Goal: Task Accomplishment & Management: Use online tool/utility

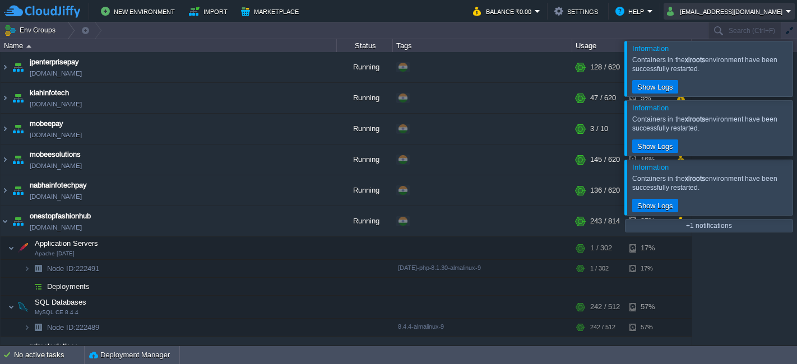
click at [756, 12] on button "[EMAIL_ADDRESS][DOMAIN_NAME]" at bounding box center [726, 10] width 119 height 13
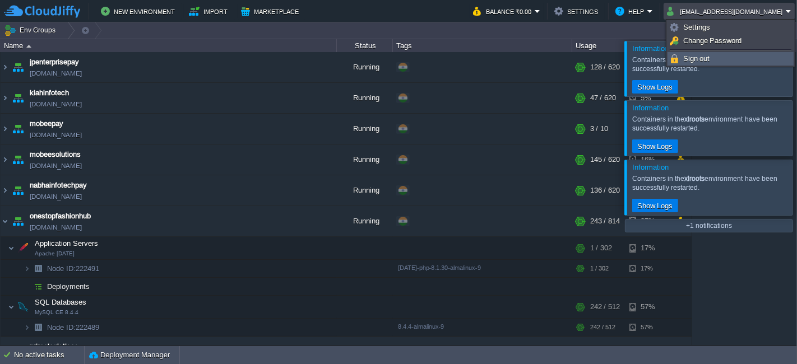
scroll to position [491, 0]
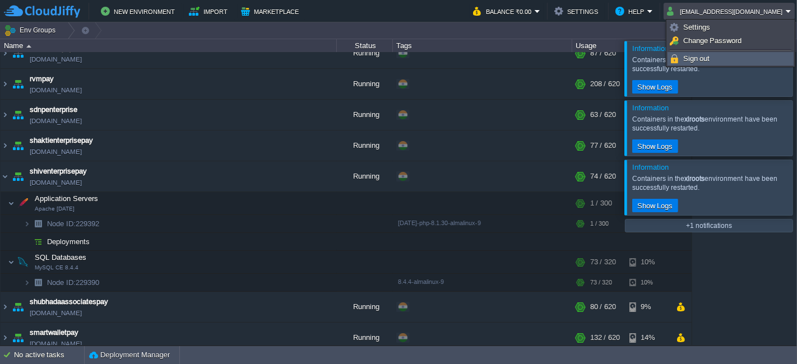
click at [695, 60] on span "Sign out" at bounding box center [696, 58] width 27 height 8
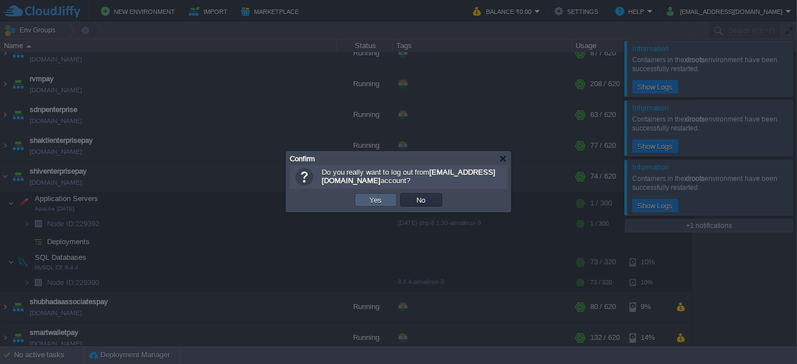
click at [386, 199] on td "Yes" at bounding box center [376, 199] width 42 height 13
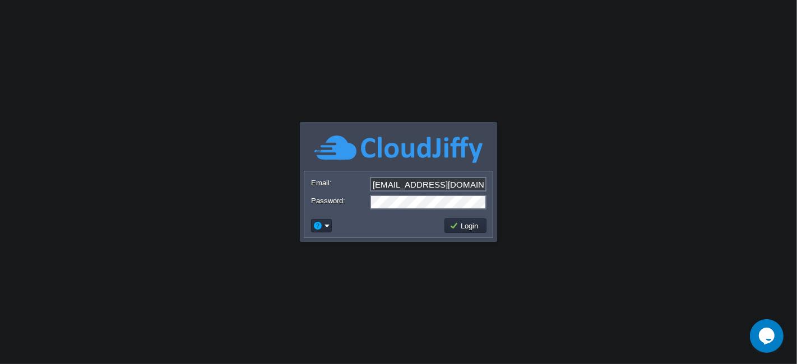
drag, startPoint x: 430, startPoint y: 177, endPoint x: 443, endPoint y: 191, distance: 19.5
click at [430, 177] on input "[EMAIL_ADDRESS][DOMAIN_NAME]" at bounding box center [428, 184] width 117 height 15
type input "kanjul.khare@gmail.com"
click at [453, 220] on td "Login" at bounding box center [466, 226] width 42 height 15
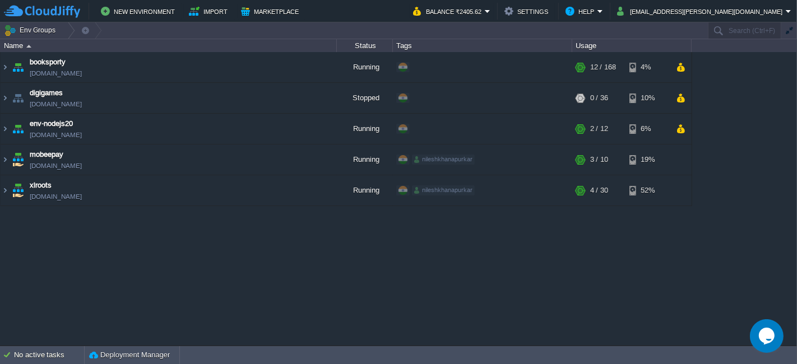
click at [0, 71] on table "booksporty env-2234994.cloudjiffy.net Running + Add to Env Group RAM 7% CPU 1% …" at bounding box center [346, 129] width 692 height 154
click at [3, 66] on img at bounding box center [5, 67] width 9 height 30
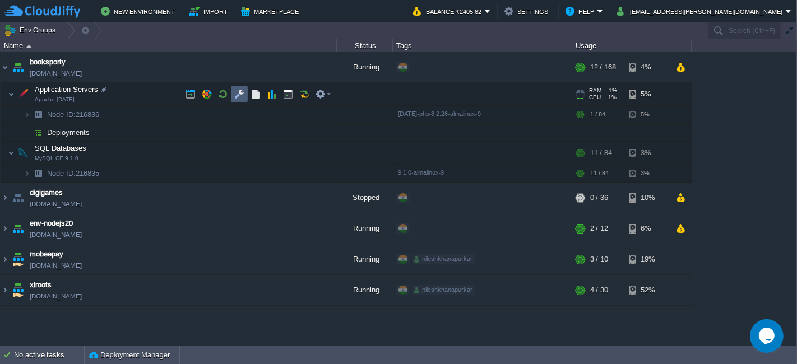
click at [237, 95] on button "button" at bounding box center [239, 94] width 10 height 10
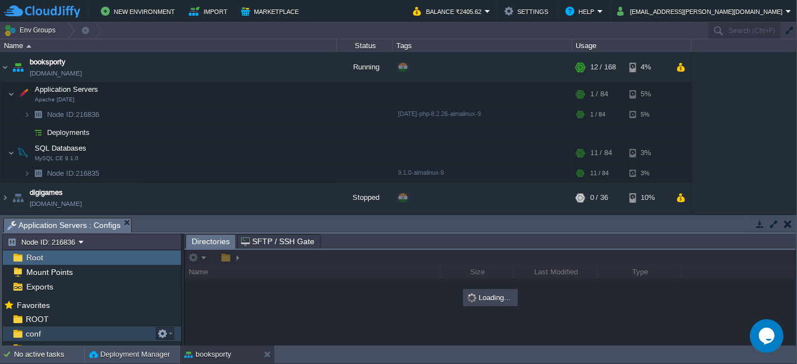
click at [50, 327] on div "conf" at bounding box center [92, 334] width 178 height 15
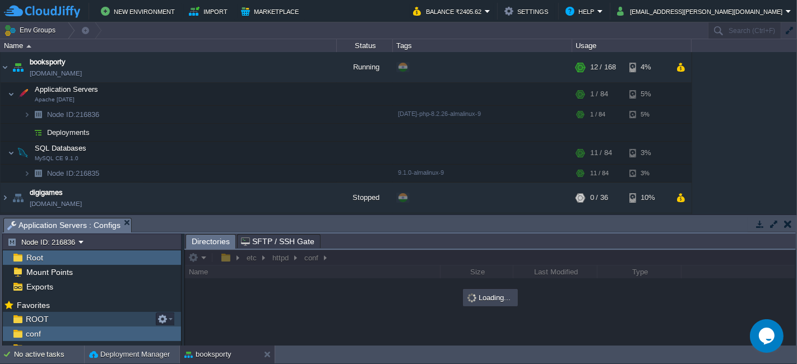
click at [48, 318] on div "ROOT" at bounding box center [92, 319] width 178 height 15
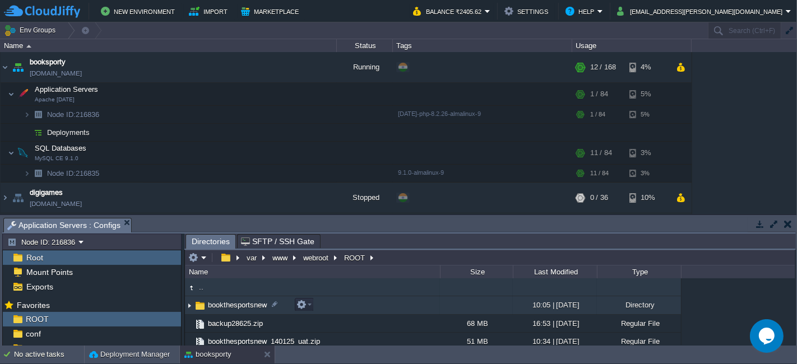
click at [346, 303] on td "bookthesportsnew" at bounding box center [312, 306] width 255 height 18
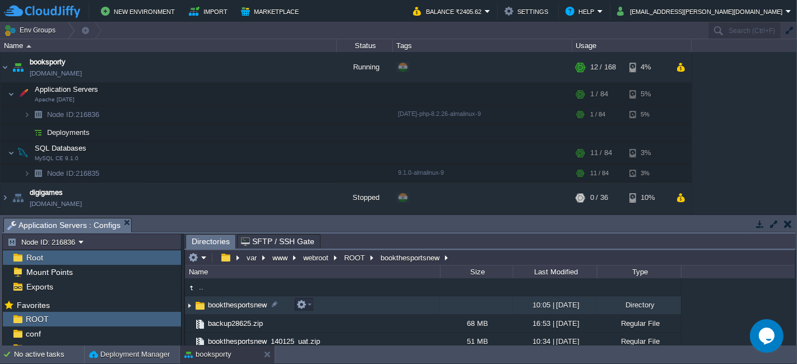
click at [346, 303] on td "bookthesportsnew" at bounding box center [312, 306] width 255 height 18
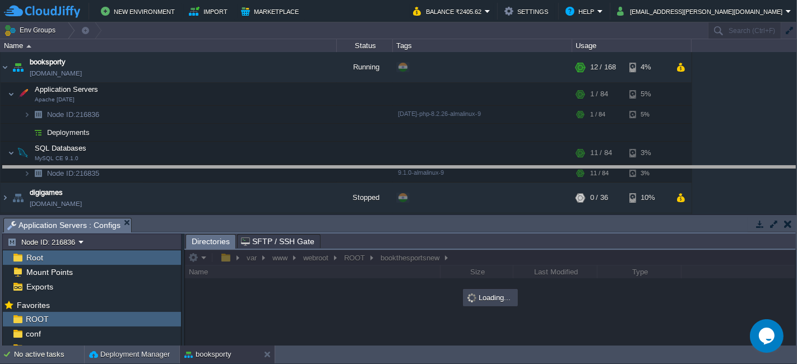
drag, startPoint x: 450, startPoint y: 228, endPoint x: 454, endPoint y: 177, distance: 51.8
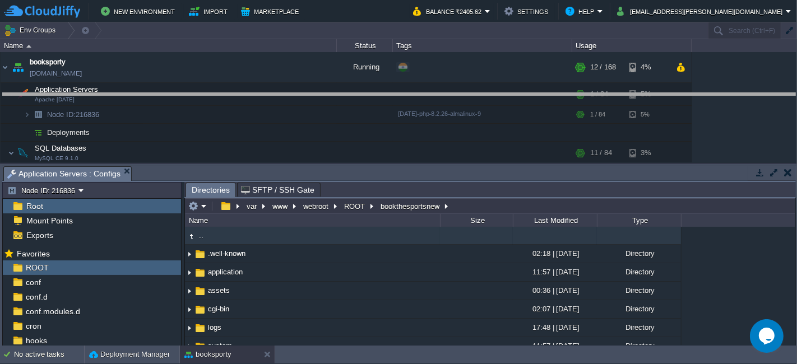
drag, startPoint x: 455, startPoint y: 168, endPoint x: 450, endPoint y: 95, distance: 73.0
click at [450, 95] on body "New Environment Import Marketplace Bonus ₹0.00 Upgrade Account Balance ₹2405.62…" at bounding box center [398, 182] width 797 height 364
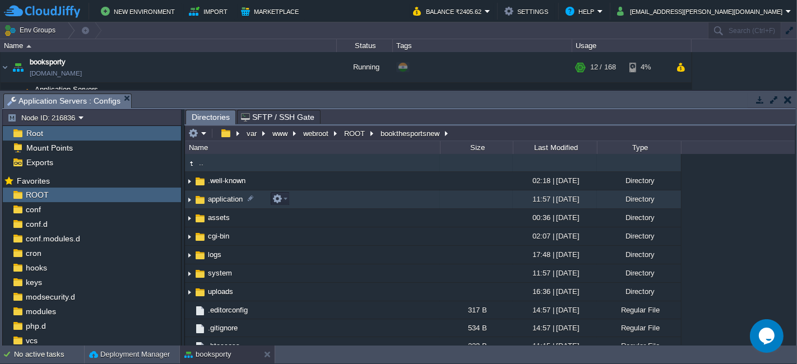
click at [311, 202] on td "application" at bounding box center [312, 200] width 255 height 18
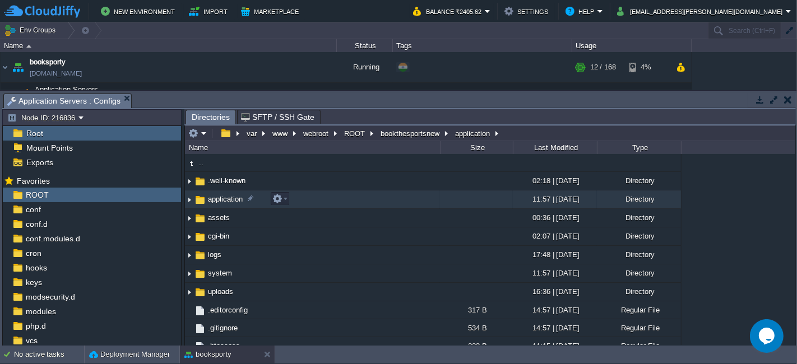
click at [311, 202] on td "application" at bounding box center [312, 200] width 255 height 18
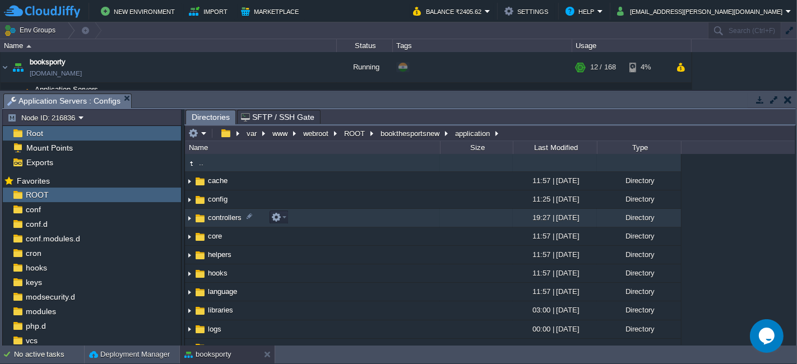
click at [294, 217] on td "controllers" at bounding box center [312, 218] width 255 height 18
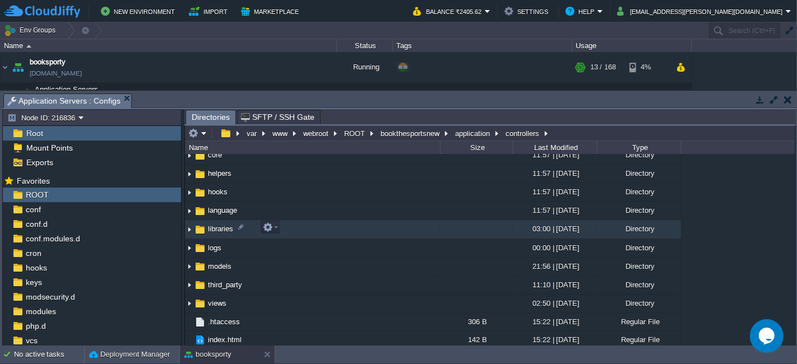
scroll to position [82, 0]
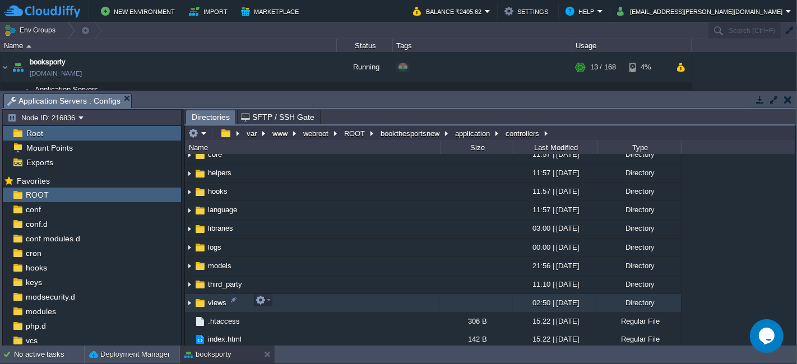
click at [284, 299] on td "views" at bounding box center [312, 303] width 255 height 18
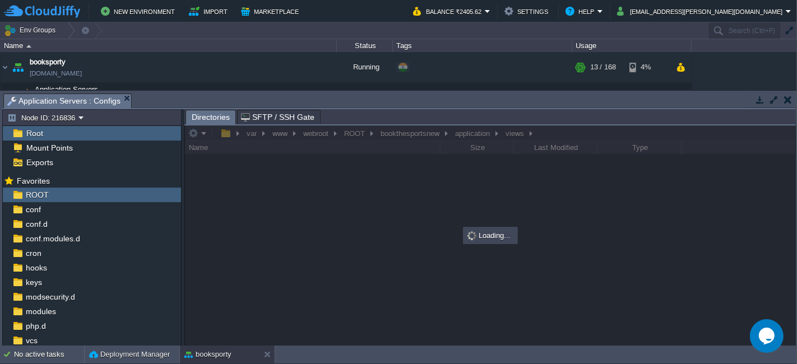
scroll to position [0, 0]
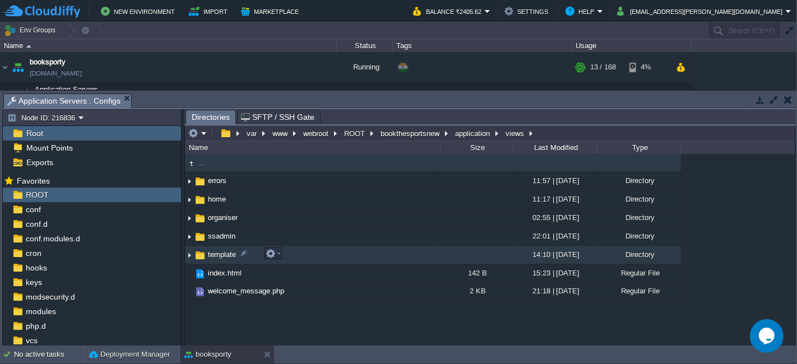
click at [299, 255] on td "template" at bounding box center [312, 255] width 255 height 18
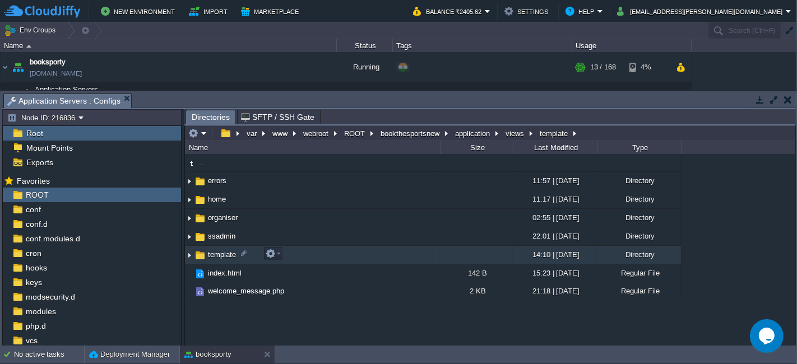
click at [299, 255] on td "template" at bounding box center [312, 255] width 255 height 18
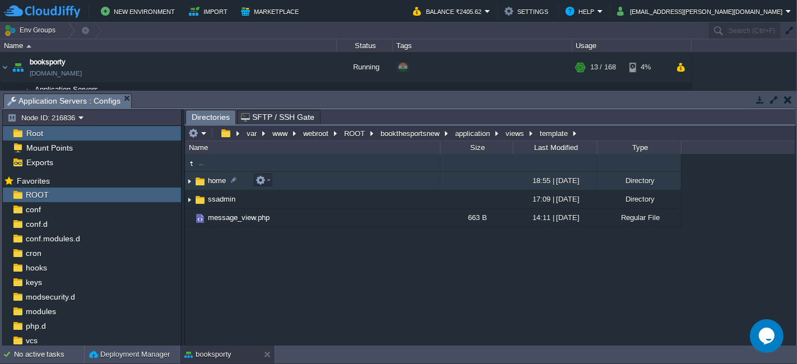
click at [322, 184] on td "home" at bounding box center [312, 181] width 255 height 18
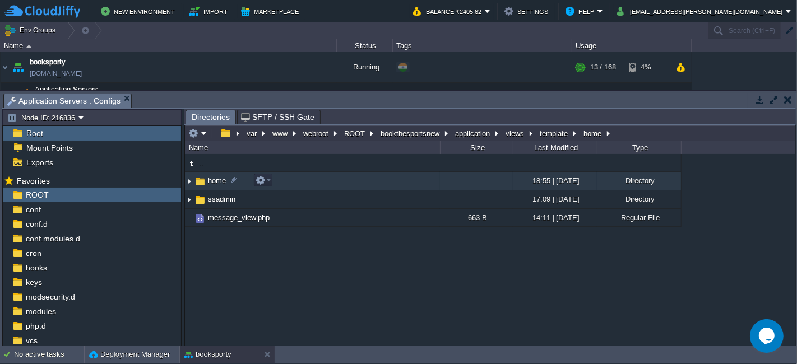
click at [322, 184] on td "home" at bounding box center [312, 181] width 255 height 18
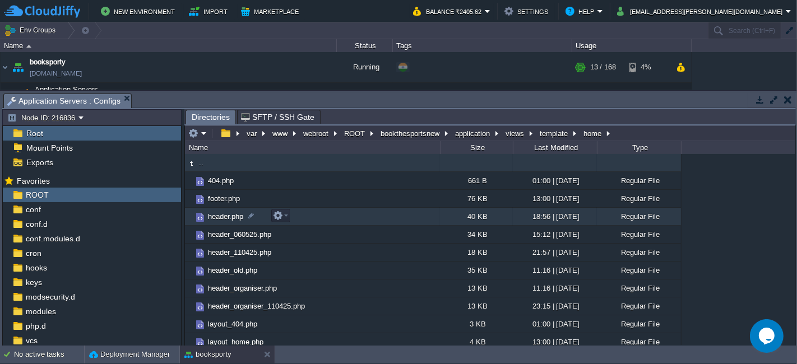
click at [303, 225] on td "header.php" at bounding box center [312, 217] width 255 height 18
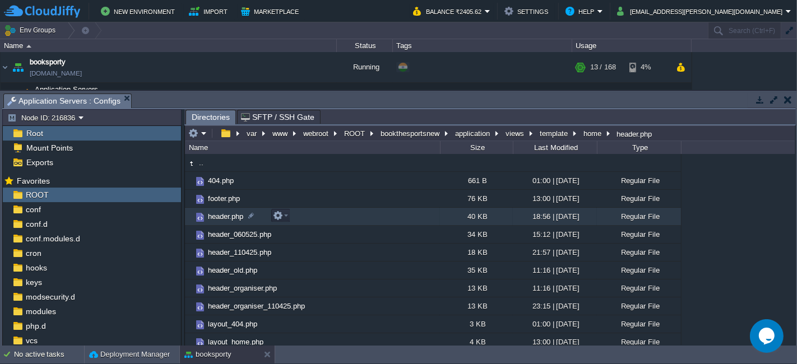
click at [315, 217] on td "header.php" at bounding box center [312, 217] width 255 height 18
drag, startPoint x: 315, startPoint y: 217, endPoint x: 284, endPoint y: 215, distance: 30.9
click at [285, 215] on em at bounding box center [280, 216] width 15 height 10
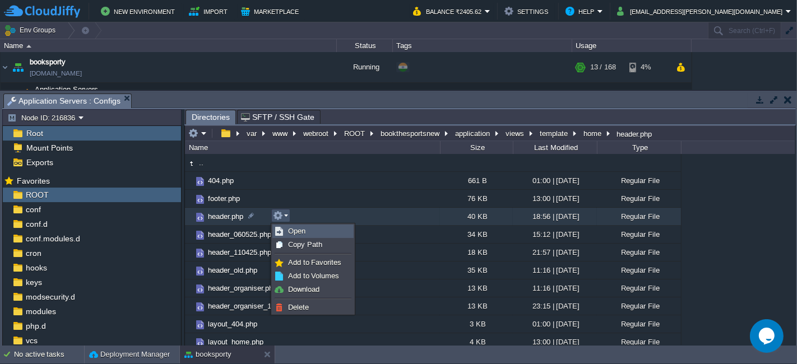
click at [297, 237] on link "Open" at bounding box center [313, 231] width 80 height 12
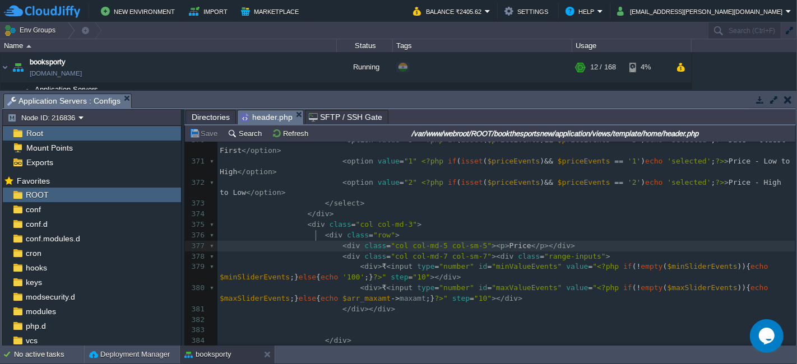
click at [314, 241] on span at bounding box center [316, 246] width 17 height 11
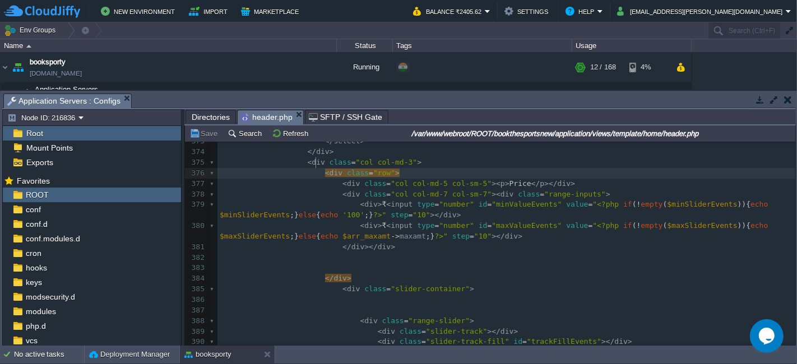
type textarea "<div class="row"> <div class="col col-md-5 col-sm-5"><p>Price</p></div> <div cl…"
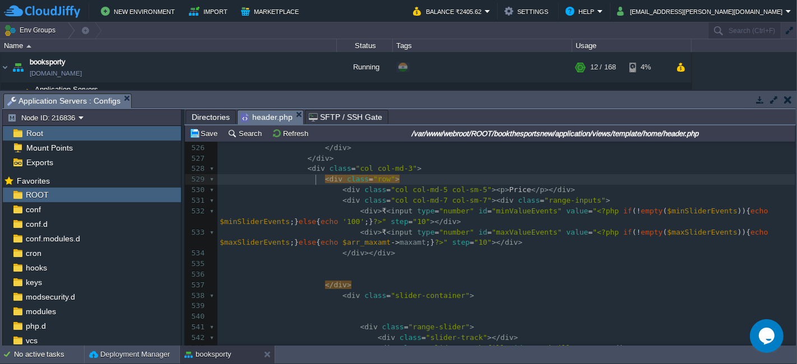
type textarea "<div class="row"> <div class="col col-md-5 col-sm-5"><p>Price</p></div> <div cl…"
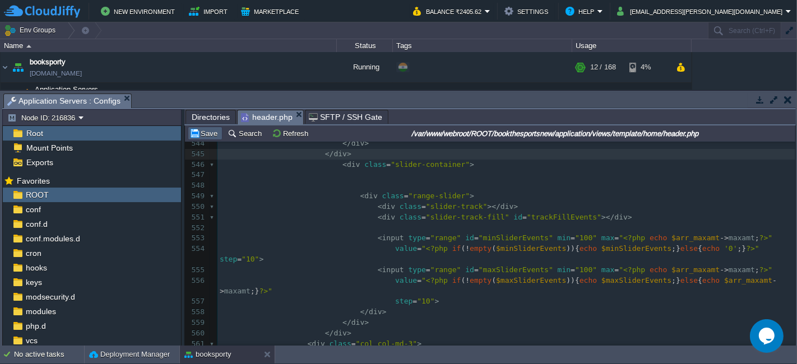
click at [197, 134] on button "Save" at bounding box center [204, 133] width 31 height 10
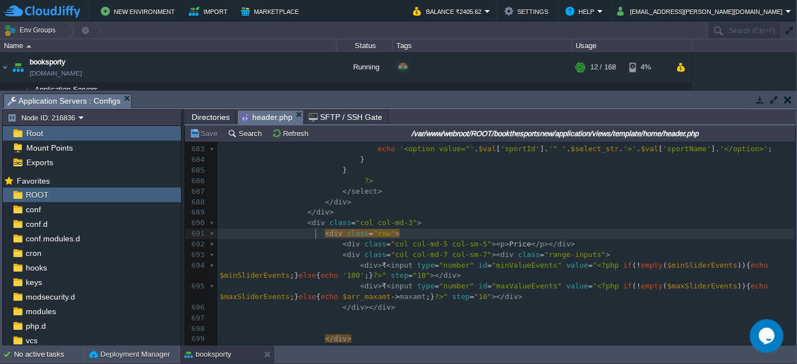
scroll to position [7658, 0]
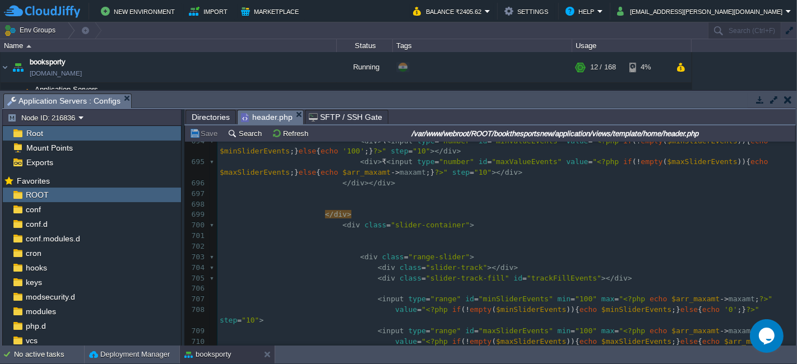
type textarea "<div class="row"> <div class="col col-md-5 col-sm-5"><p>Price</p></div> <div cl…"
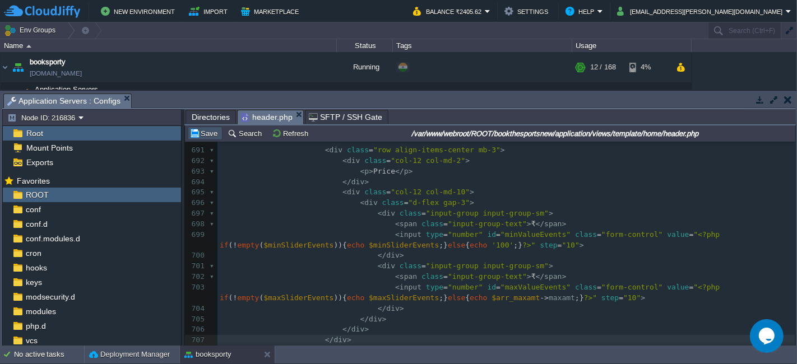
click at [214, 132] on button "Save" at bounding box center [204, 133] width 31 height 10
